Goal: Navigation & Orientation: Find specific page/section

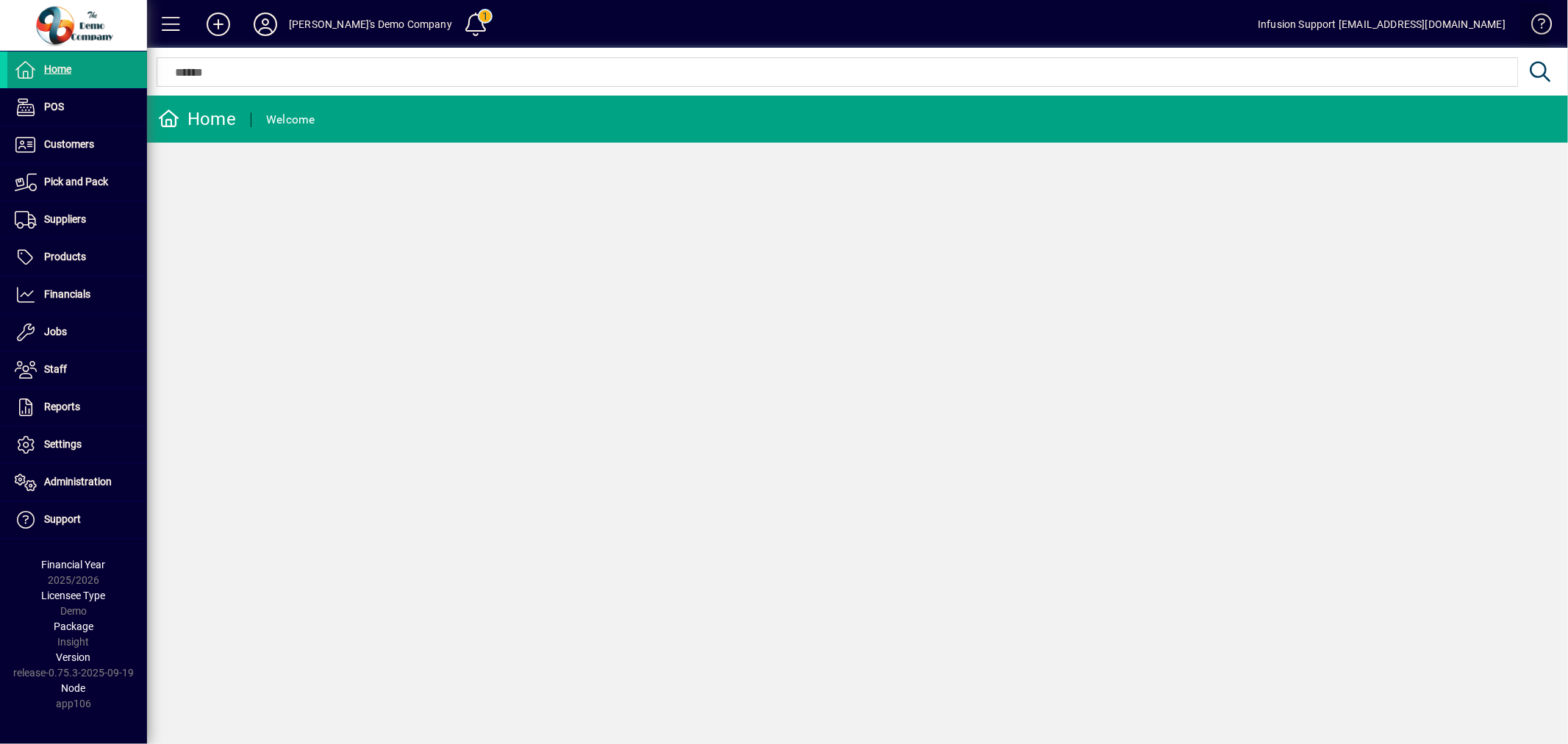
click at [1542, 20] on span at bounding box center [1535, 27] width 35 height 35
click at [260, 16] on icon at bounding box center [265, 24] width 29 height 24
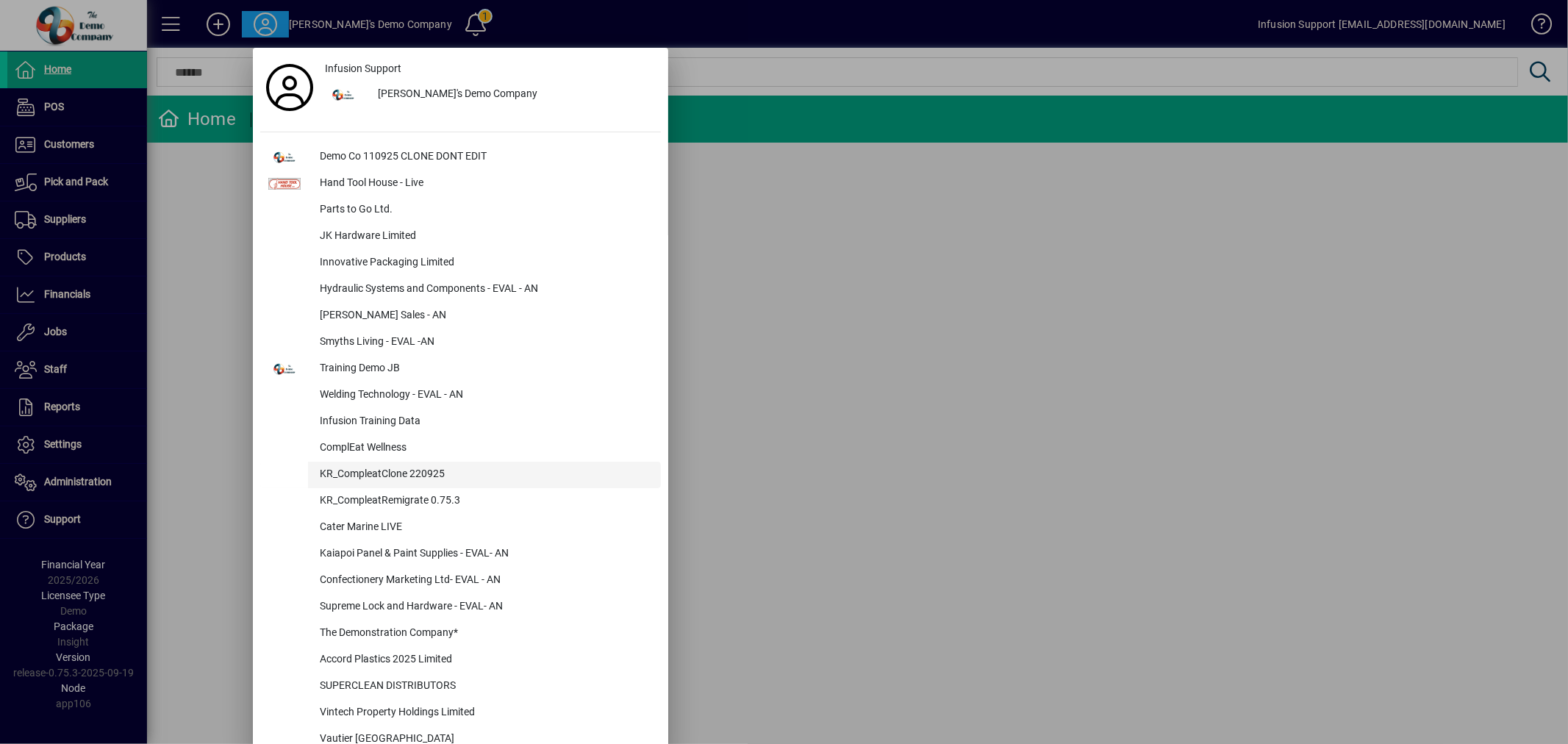
click at [416, 467] on div "KR_CompleatClone 220925" at bounding box center [484, 475] width 353 height 27
